Goal: Information Seeking & Learning: Find specific fact

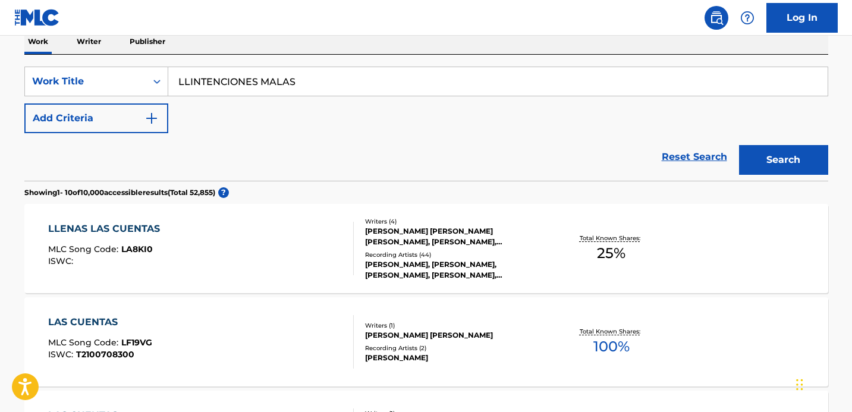
click at [189, 84] on input "LLINTENCIONES MALAS" at bounding box center [497, 81] width 659 height 29
type input "INTENCIONES MALAS"
click at [739, 145] on button "Search" at bounding box center [783, 160] width 89 height 30
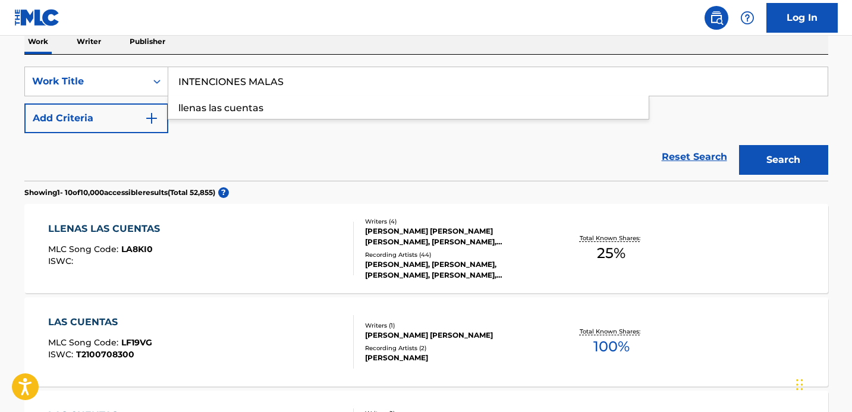
scroll to position [106, 0]
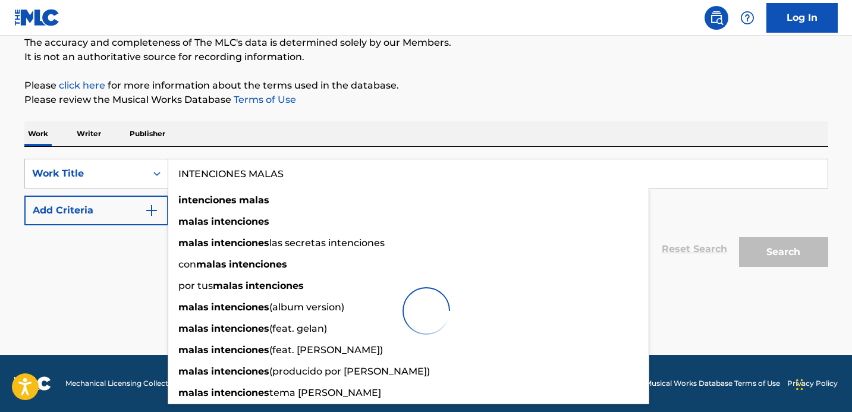
click at [739, 237] on button "Search" at bounding box center [783, 252] width 89 height 30
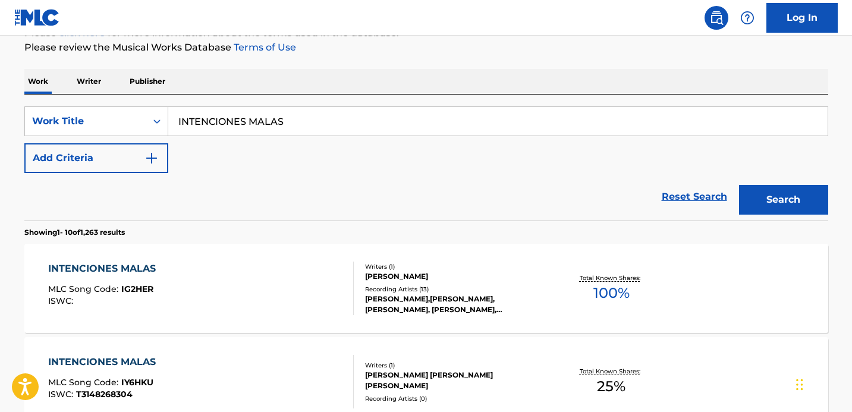
scroll to position [159, 0]
click at [279, 274] on div "INTENCIONES MALAS MLC Song Code : IG2HER ISWC :" at bounding box center [200, 287] width 305 height 53
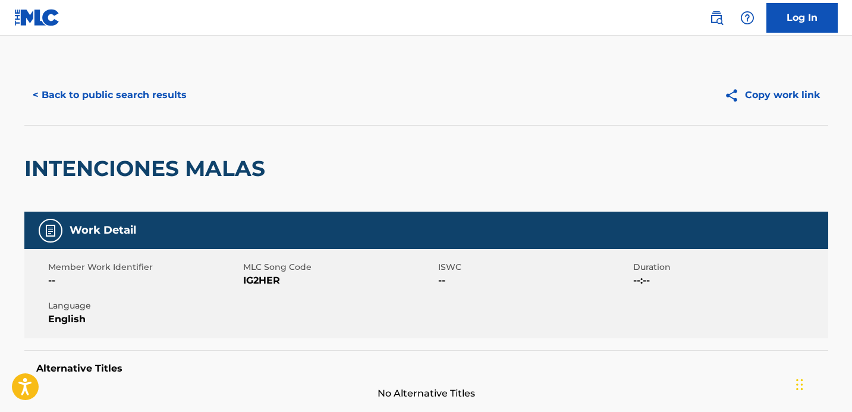
click at [133, 81] on button "< Back to public search results" at bounding box center [109, 95] width 171 height 30
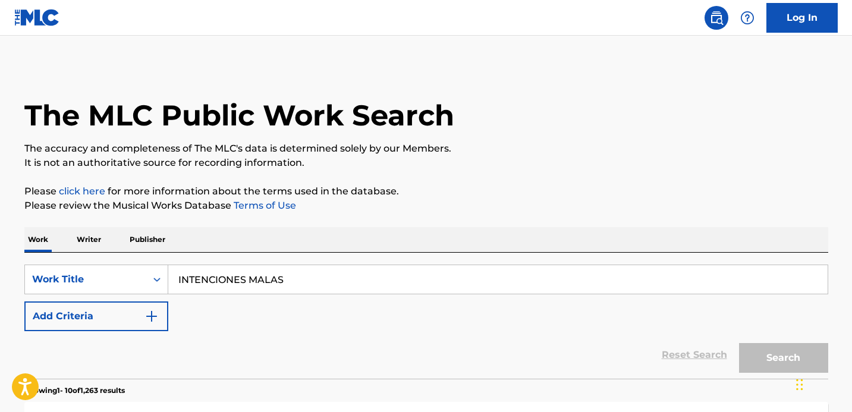
scroll to position [159, 0]
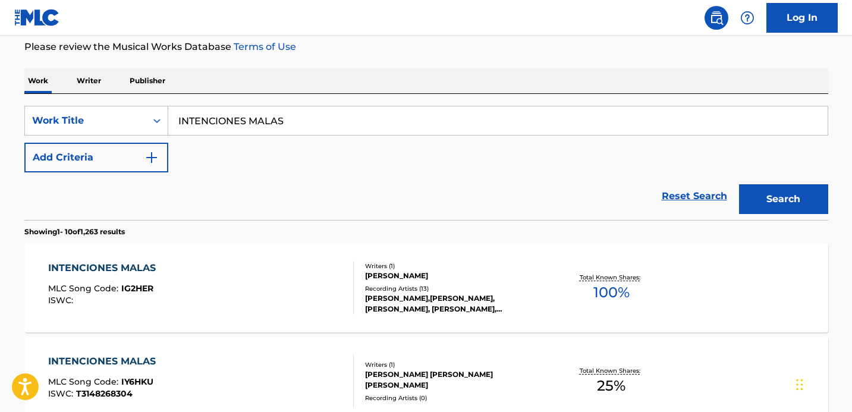
drag, startPoint x: 301, startPoint y: 122, endPoint x: 166, endPoint y: 97, distance: 137.8
click at [169, 99] on div "SearchWithCriteriad0f73a37-e1f6-40e7-a451-194aed62ef85 Work Title INTENCIONES M…" at bounding box center [426, 157] width 804 height 126
type input "LAS NINAS SABEN"
click at [739, 184] on button "Search" at bounding box center [783, 199] width 89 height 30
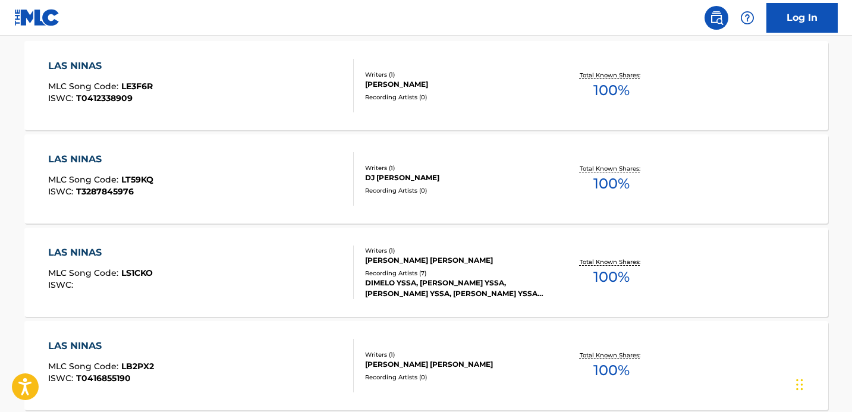
scroll to position [0, 0]
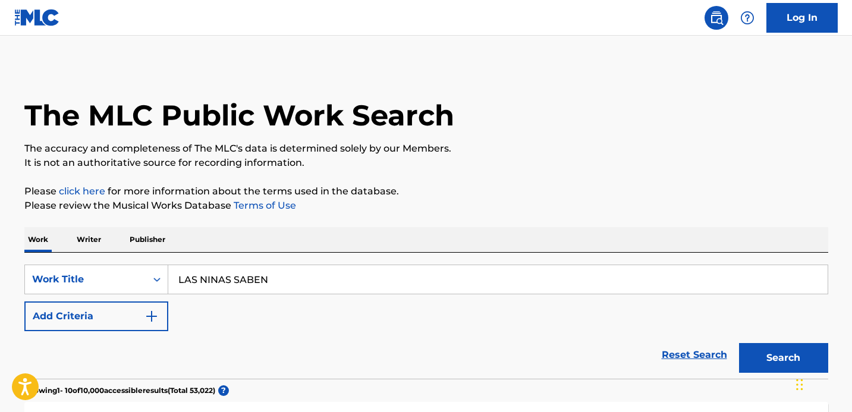
click at [111, 329] on button "Add Criteria" at bounding box center [96, 316] width 144 height 30
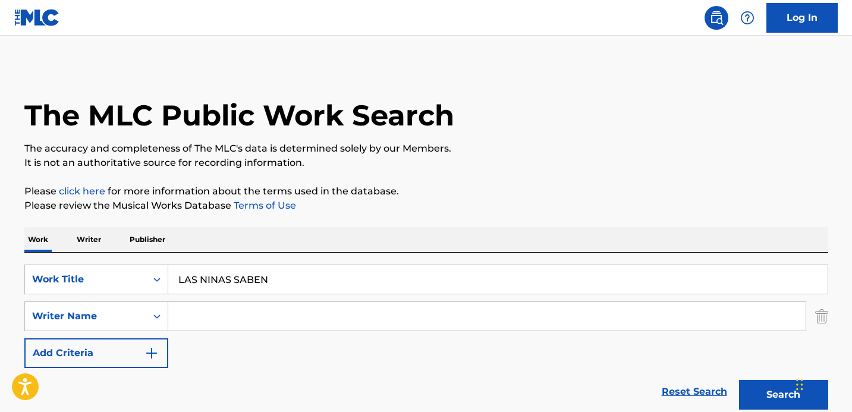
click at [216, 316] on input "Search Form" at bounding box center [486, 316] width 637 height 29
type input "[PERSON_NAME]"
click at [739, 380] on button "Search" at bounding box center [783, 395] width 89 height 30
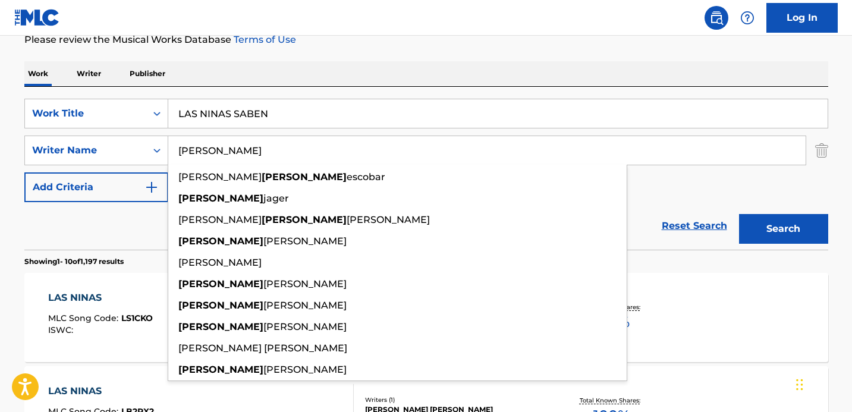
scroll to position [248, 0]
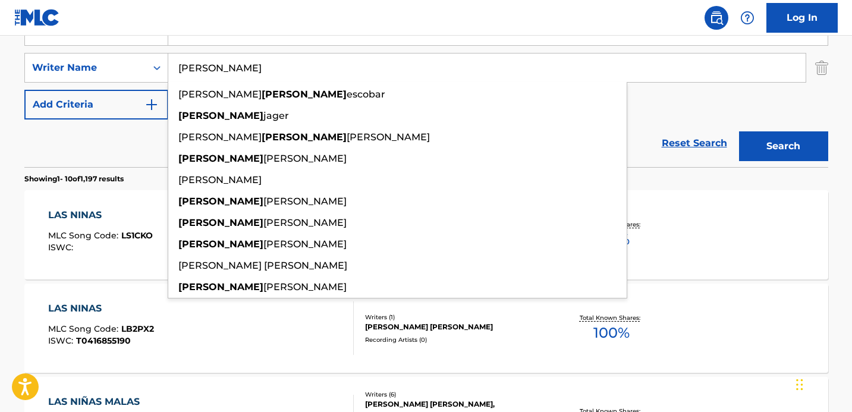
click at [739, 131] on button "Search" at bounding box center [783, 146] width 89 height 30
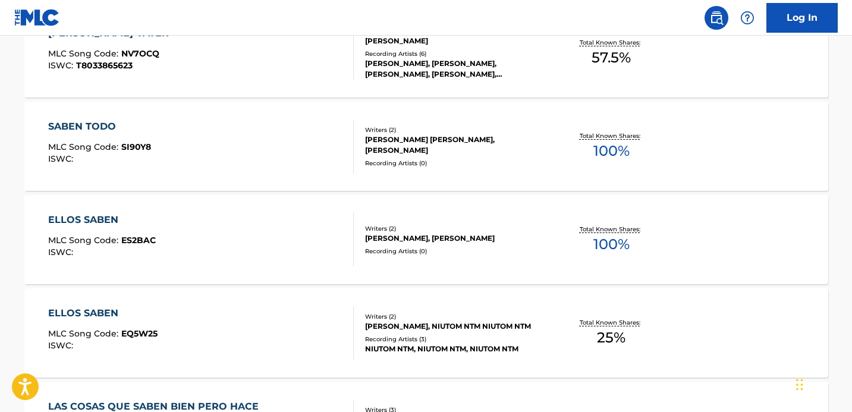
scroll to position [1080, 0]
